Goal: Task Accomplishment & Management: Use online tool/utility

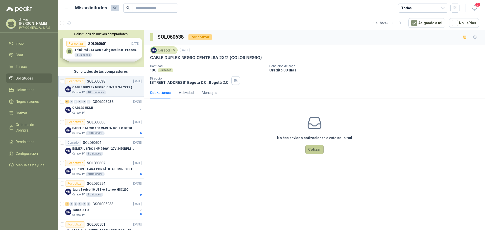
click at [322, 153] on button "Cotizar" at bounding box center [315, 150] width 18 height 10
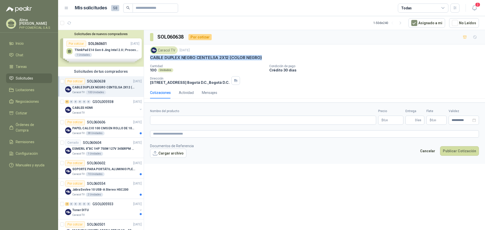
drag, startPoint x: 150, startPoint y: 57, endPoint x: 269, endPoint y: 56, distance: 119.6
click at [269, 56] on div "Caracol TV [DATE] CABLE DUPLEX NEGRO CENTELSA 2X12 (COLOR NEGRO) Cantidad 100 U…" at bounding box center [314, 65] width 341 height 42
copy p "CABLE DUPLEX NEGRO CENTELSA 2X12 (COLOR NEGRO)"
click at [212, 115] on div "Nombre del producto" at bounding box center [263, 117] width 226 height 16
click at [211, 116] on input "Nombre del producto" at bounding box center [263, 120] width 226 height 9
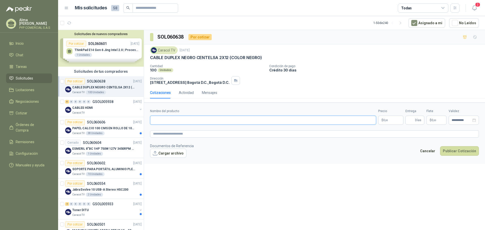
paste input "**********"
type input "**********"
click at [209, 135] on textarea at bounding box center [314, 133] width 329 height 7
paste textarea "**********"
type textarea "**********"
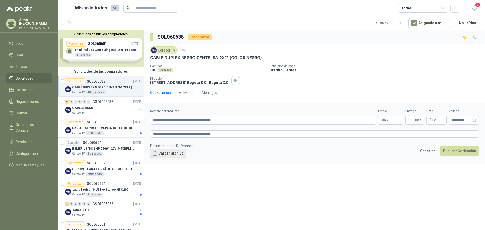
click at [179, 153] on button "Cargar archivo" at bounding box center [168, 153] width 36 height 9
click at [390, 120] on p "$ 0 ,00" at bounding box center [390, 120] width 25 height 9
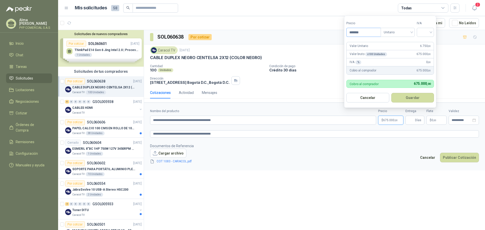
type input "*******"
click at [426, 30] on input "search" at bounding box center [425, 32] width 11 height 8
click at [430, 43] on div "19%" at bounding box center [426, 43] width 9 height 6
click at [420, 100] on button "Guardar" at bounding box center [413, 98] width 43 height 10
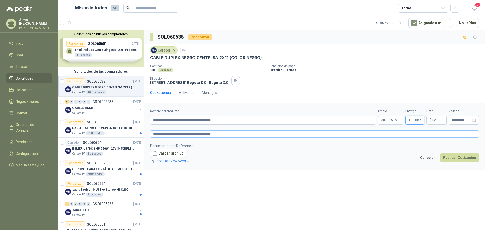
type input "*"
click at [372, 149] on footer "Documentos de Referencia Cargar archivo COT 1083 - CARACOL.pdf Cancelar Publica…" at bounding box center [314, 153] width 329 height 21
click at [389, 122] on p "$ 803.250 ,00" at bounding box center [390, 120] width 25 height 9
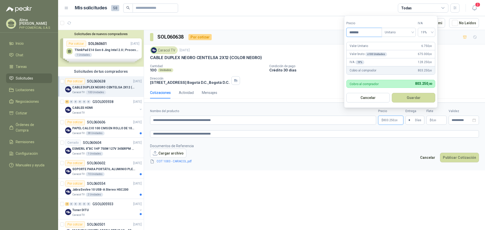
drag, startPoint x: 353, startPoint y: 30, endPoint x: 307, endPoint y: 24, distance: 46.9
click at [308, 24] on body "[PERSON_NAME] PYP COMERCIAL S.A.S Inicio Chat Tareas Solicitudes Licitaciones N…" at bounding box center [242, 115] width 485 height 230
type input "*******"
click at [419, 100] on button "Guardar" at bounding box center [413, 98] width 43 height 10
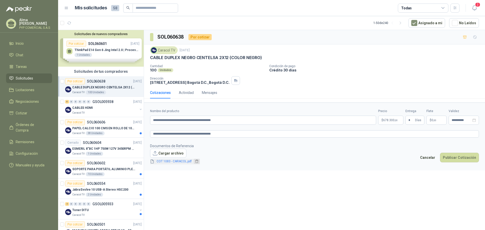
click at [198, 162] on icon "delete" at bounding box center [197, 162] width 4 height 4
click at [167, 153] on button "Cargar archivo" at bounding box center [168, 153] width 36 height 9
click at [176, 162] on link "COT 1083 - CARACOL.pdf" at bounding box center [174, 161] width 39 height 5
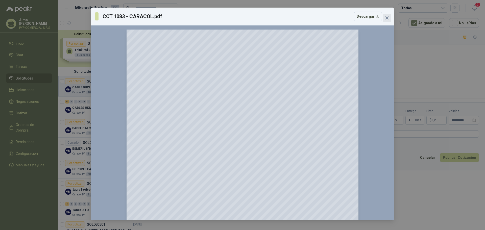
click at [388, 15] on button "Close" at bounding box center [387, 18] width 8 height 8
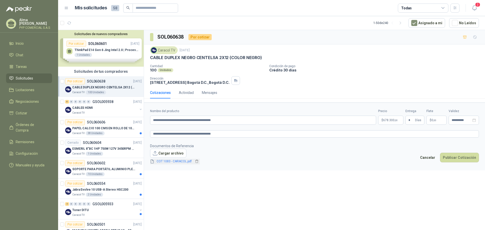
click at [178, 161] on link "COT 1083 - CARACOL.pdf" at bounding box center [174, 161] width 39 height 5
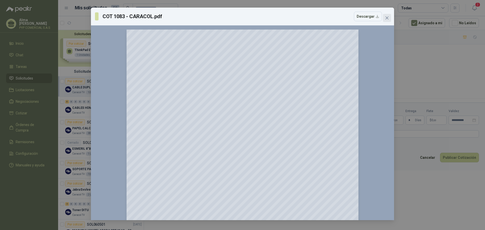
click at [391, 18] on span "Close" at bounding box center [387, 18] width 8 height 4
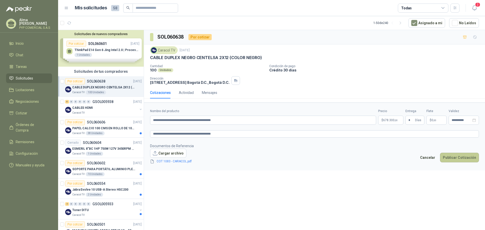
click at [460, 160] on button "Publicar Cotización" at bounding box center [459, 158] width 39 height 10
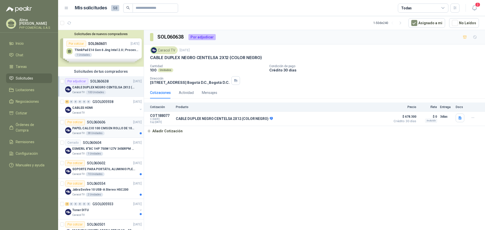
click at [114, 127] on p "PAPEL CALCIO 100 CMS EN ROLLO DE 100 GR" at bounding box center [103, 128] width 63 height 5
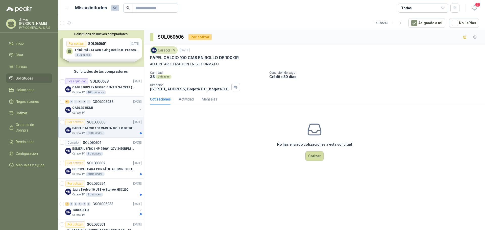
click at [107, 106] on div "CABLES HDMI" at bounding box center [104, 108] width 65 height 6
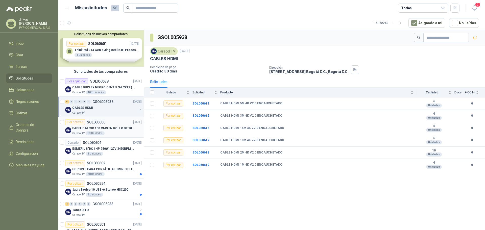
click at [117, 130] on p "PAPEL CALCIO 100 CMS EN ROLLO DE 100 GR" at bounding box center [103, 128] width 63 height 5
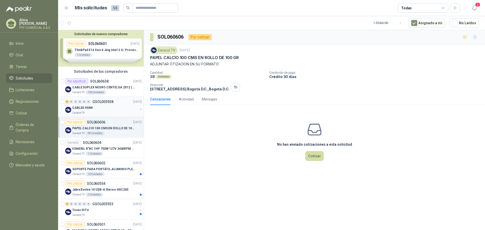
click at [97, 104] on div "6 0 0 0 0 0 GSOL005938 [DATE]" at bounding box center [104, 102] width 78 height 6
